Goal: Information Seeking & Learning: Learn about a topic

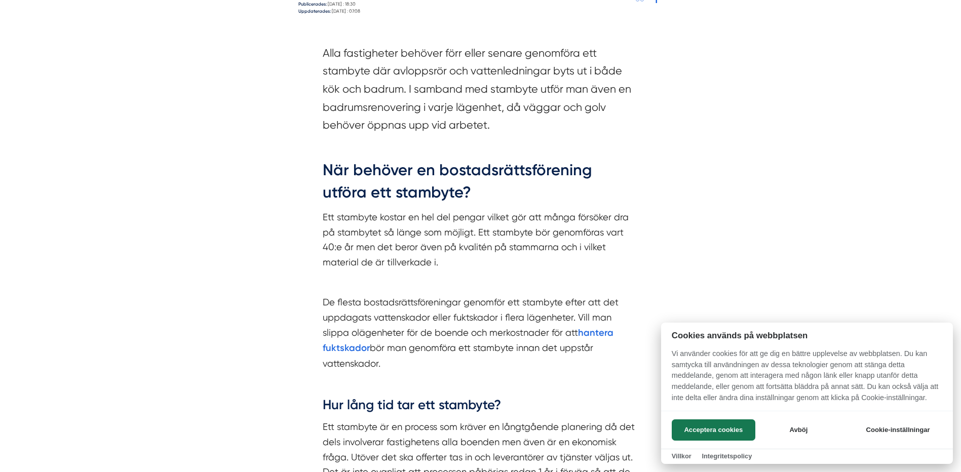
scroll to position [608, 0]
drag, startPoint x: 400, startPoint y: 219, endPoint x: 439, endPoint y: 219, distance: 38.5
click at [439, 219] on div at bounding box center [480, 236] width 961 height 472
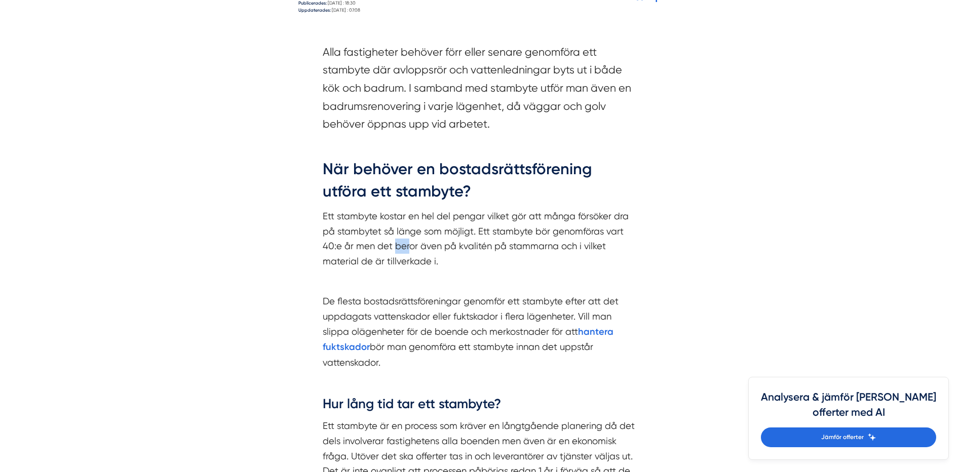
drag, startPoint x: 408, startPoint y: 240, endPoint x: 416, endPoint y: 239, distance: 8.7
click at [416, 239] on p "Ett stambyte kostar en hel del pengar vilket gör att många försöker dra på stam…" at bounding box center [481, 239] width 316 height 60
drag, startPoint x: 416, startPoint y: 239, endPoint x: 330, endPoint y: 244, distance: 86.2
click at [330, 244] on p "Ett stambyte kostar en hel del pengar vilket gör att många försöker dra på stam…" at bounding box center [481, 239] width 316 height 60
drag, startPoint x: 346, startPoint y: 247, endPoint x: 445, endPoint y: 247, distance: 99.8
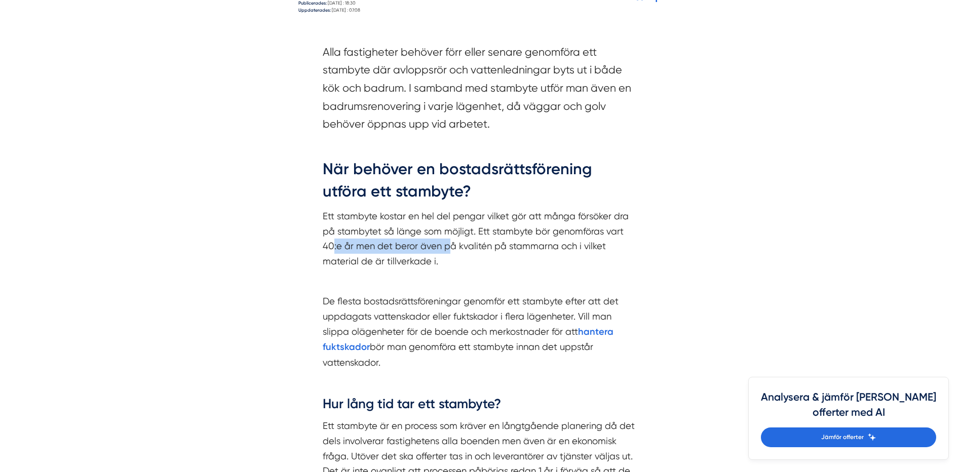
click at [445, 247] on p "Ett stambyte kostar en hel del pengar vilket gör att många försöker dra på stam…" at bounding box center [481, 239] width 316 height 60
drag, startPoint x: 445, startPoint y: 247, endPoint x: 416, endPoint y: 251, distance: 29.2
click at [417, 251] on p "Ett stambyte kostar en hel del pengar vilket gör att många försöker dra på stam…" at bounding box center [481, 239] width 316 height 60
click at [339, 251] on p "Ett stambyte kostar en hel del pengar vilket gör att många försöker dra på stam…" at bounding box center [481, 239] width 316 height 60
click at [316, 258] on div "Alla fastigheter behöver förr eller senare genomföra ett stambyte där avloppsrö…" at bounding box center [480, 329] width 365 height 602
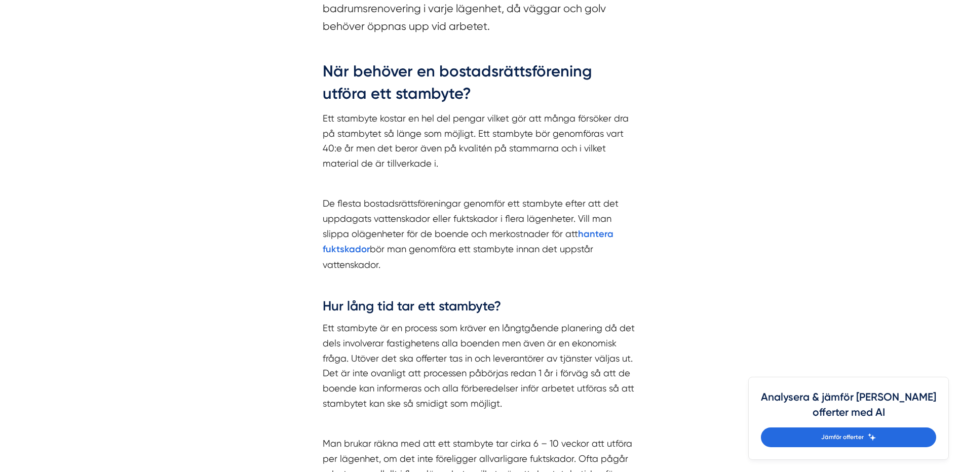
scroll to position [709, 0]
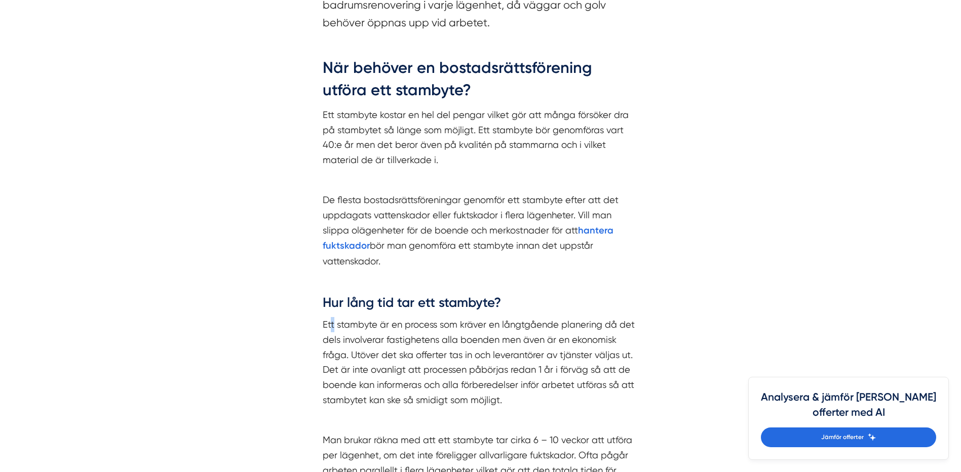
click at [333, 317] on p "Ett stambyte är en process som kräver en långtgående planering då det dels invo…" at bounding box center [481, 362] width 316 height 90
drag, startPoint x: 333, startPoint y: 309, endPoint x: 317, endPoint y: 318, distance: 18.4
click at [317, 318] on div "Alla fastigheter behöver förr eller senare genomföra ett stambyte där avloppsrö…" at bounding box center [480, 228] width 365 height 602
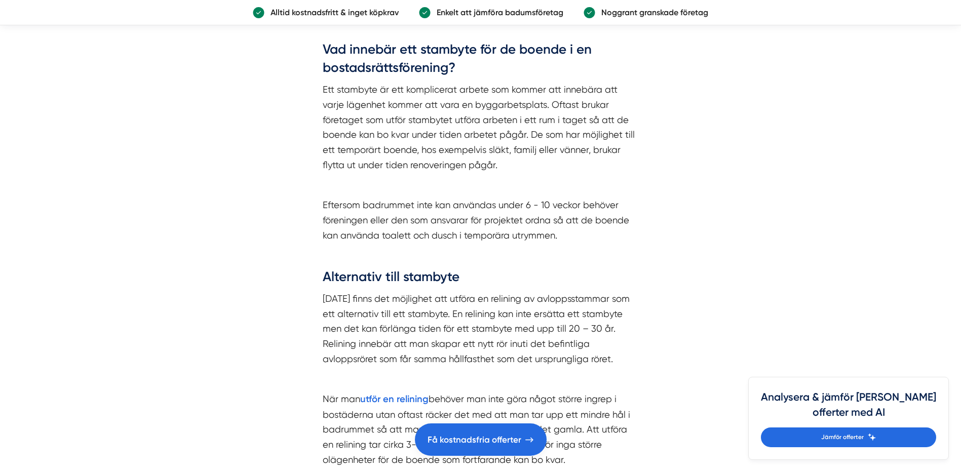
scroll to position [1368, 0]
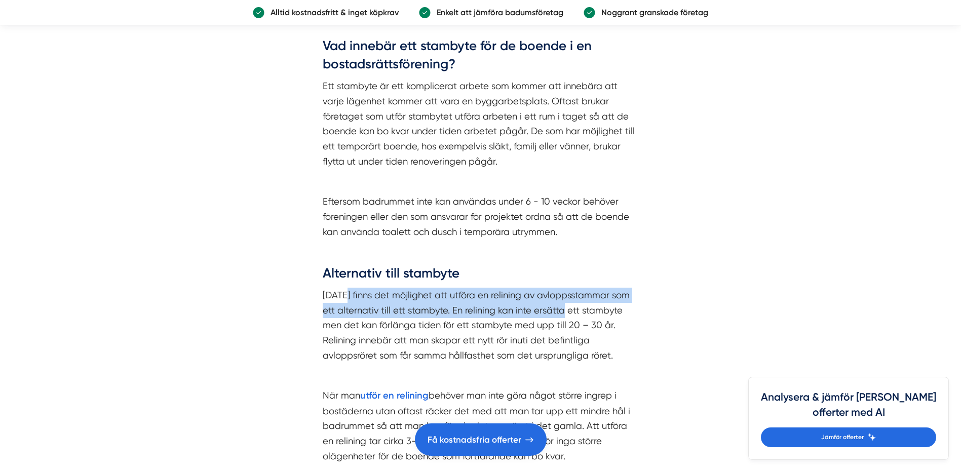
drag, startPoint x: 418, startPoint y: 288, endPoint x: 555, endPoint y: 290, distance: 136.8
click at [555, 290] on p "[DATE] finns det möjlighet att utföra en relining av avloppsstammar som ett alt…" at bounding box center [481, 325] width 316 height 75
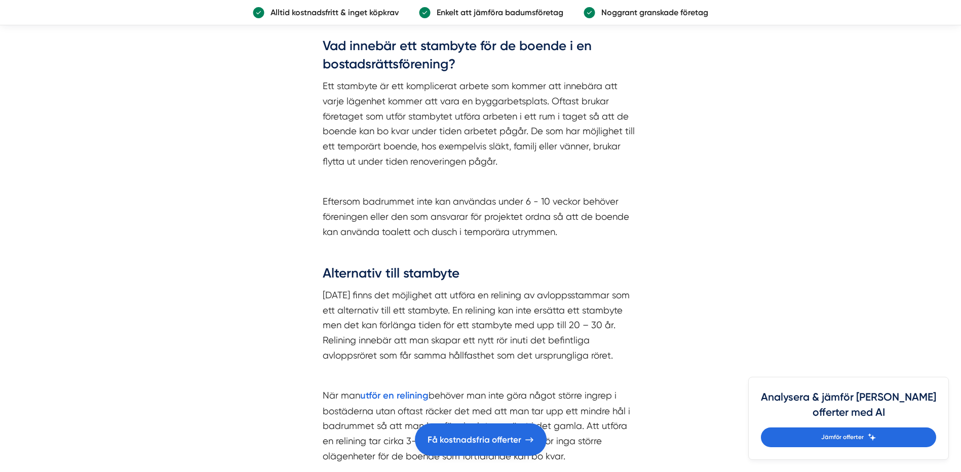
drag, startPoint x: 555, startPoint y: 290, endPoint x: 513, endPoint y: 314, distance: 49.0
click at [513, 314] on p "[DATE] finns det möjlighet att utföra en relining av avloppsstammar som ett alt…" at bounding box center [481, 325] width 316 height 75
drag, startPoint x: 477, startPoint y: 313, endPoint x: 510, endPoint y: 313, distance: 32.9
click at [510, 313] on p "[DATE] finns det möjlighet att utföra en relining av avloppsstammar som ett alt…" at bounding box center [481, 325] width 316 height 75
drag, startPoint x: 510, startPoint y: 313, endPoint x: 569, endPoint y: 323, distance: 59.6
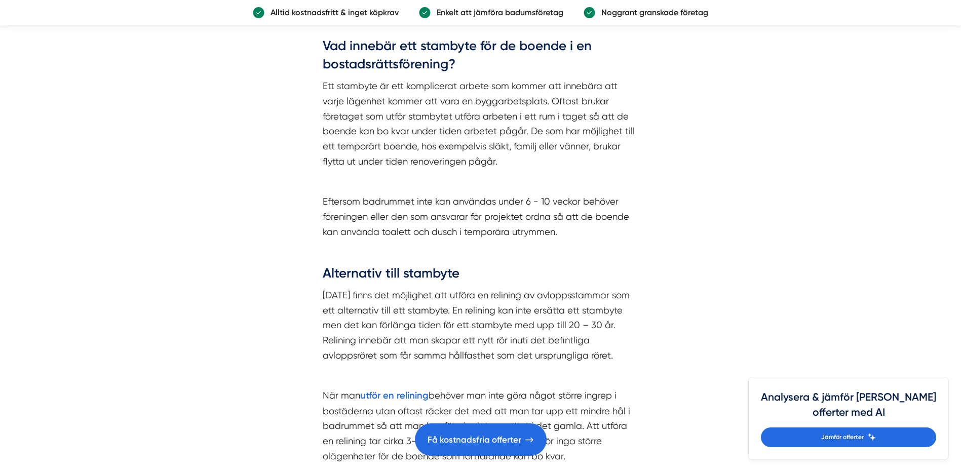
click at [569, 323] on p "[DATE] finns det möjlighet att utföra en relining av avloppsstammar som ett alt…" at bounding box center [481, 325] width 316 height 75
drag, startPoint x: 478, startPoint y: 334, endPoint x: 525, endPoint y: 331, distance: 47.8
click at [525, 331] on p "[DATE] finns det möjlighet att utföra en relining av avloppsstammar som ett alt…" at bounding box center [481, 325] width 316 height 75
drag, startPoint x: 525, startPoint y: 331, endPoint x: 473, endPoint y: 336, distance: 52.9
click at [473, 336] on p "[DATE] finns det möjlighet att utföra en relining av avloppsstammar som ett alt…" at bounding box center [481, 325] width 316 height 75
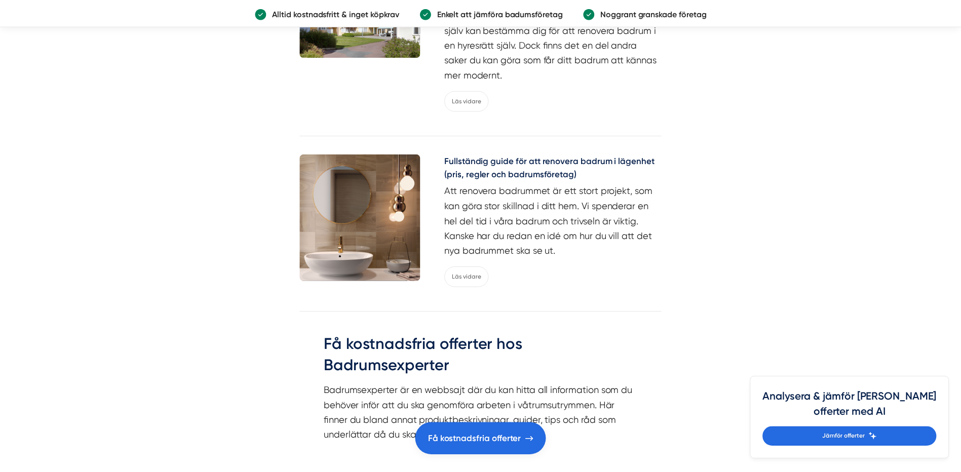
scroll to position [1925, 0]
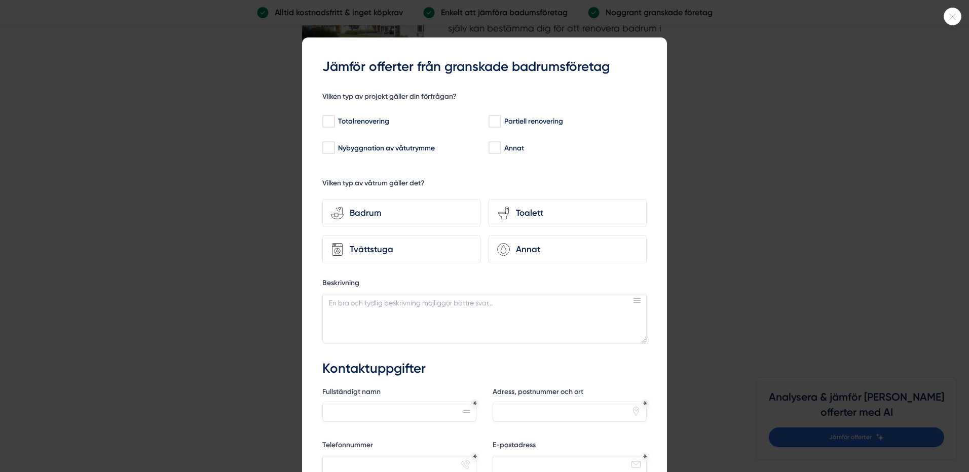
click at [857, 131] on div at bounding box center [484, 236] width 969 height 472
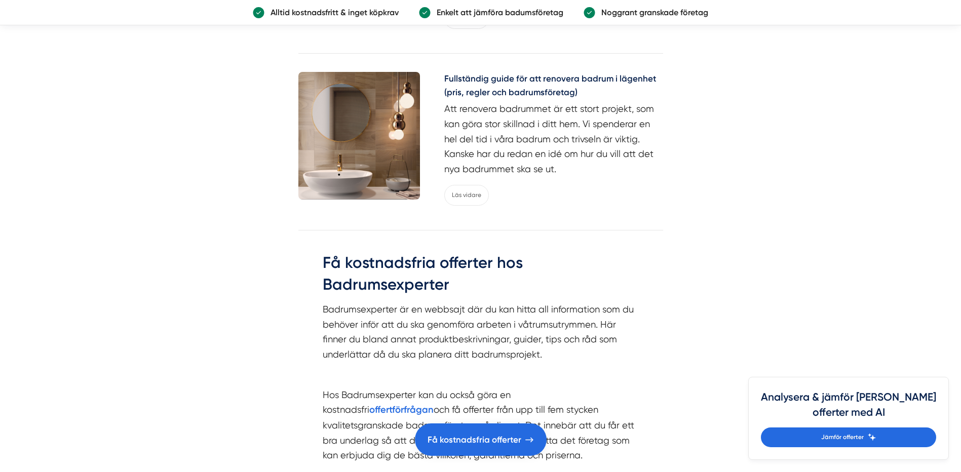
scroll to position [2128, 0]
